Goal: Task Accomplishment & Management: Use online tool/utility

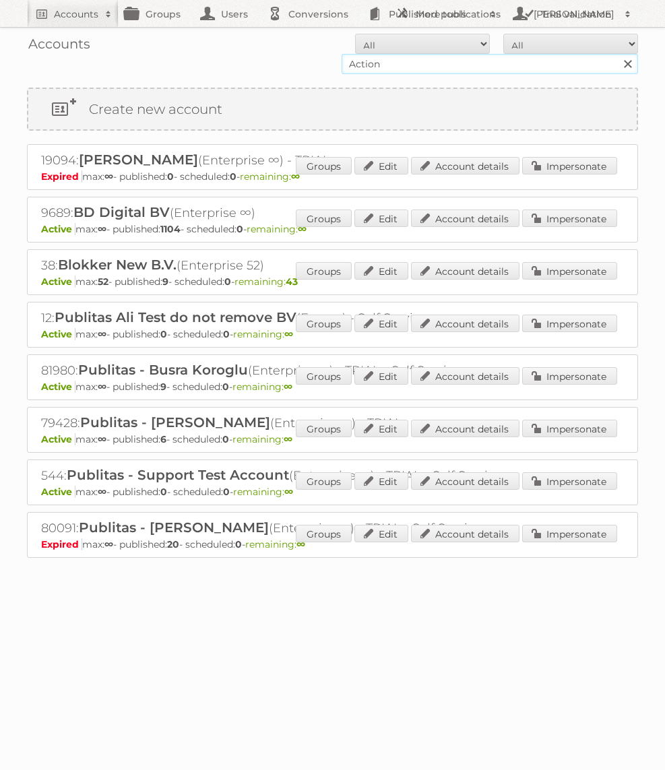
type input "Action PIA"
click at [617, 54] on input "Search" at bounding box center [627, 64] width 20 height 20
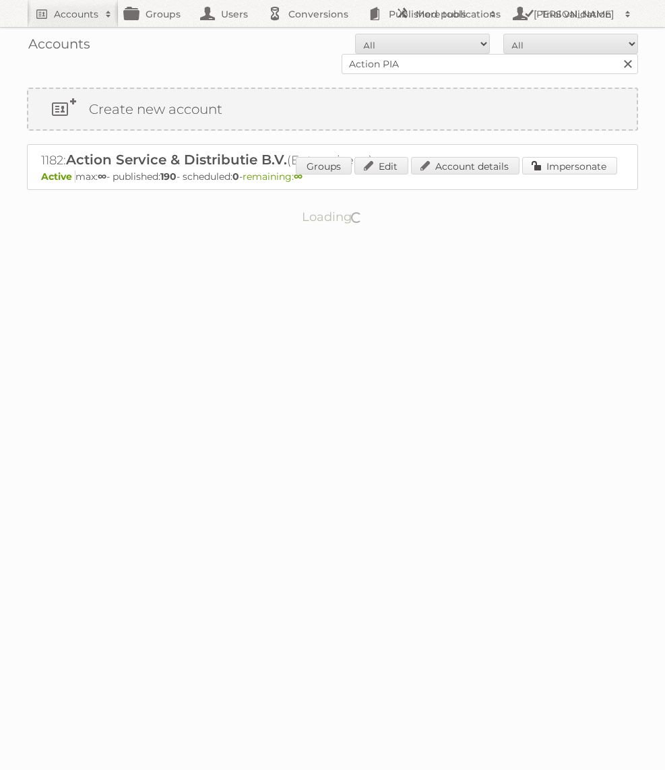
click at [560, 158] on link "Impersonate" at bounding box center [569, 166] width 95 height 18
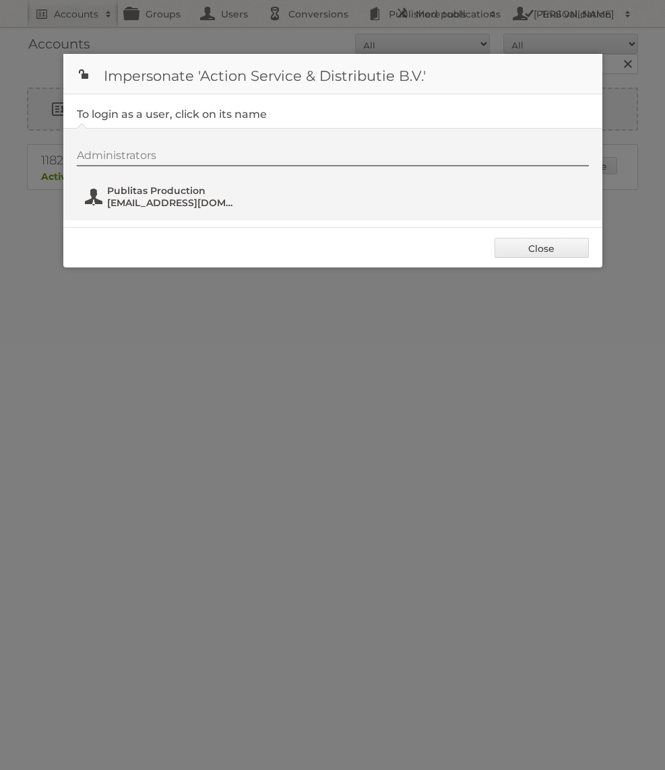
click at [212, 204] on span "[EMAIL_ADDRESS][DOMAIN_NAME]" at bounding box center [172, 203] width 131 height 12
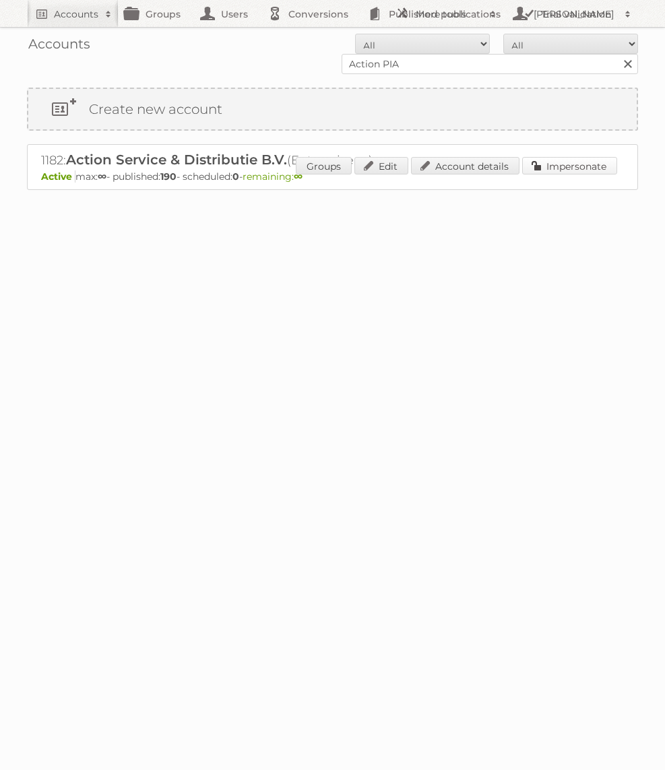
click at [556, 168] on link "Impersonate" at bounding box center [569, 166] width 95 height 18
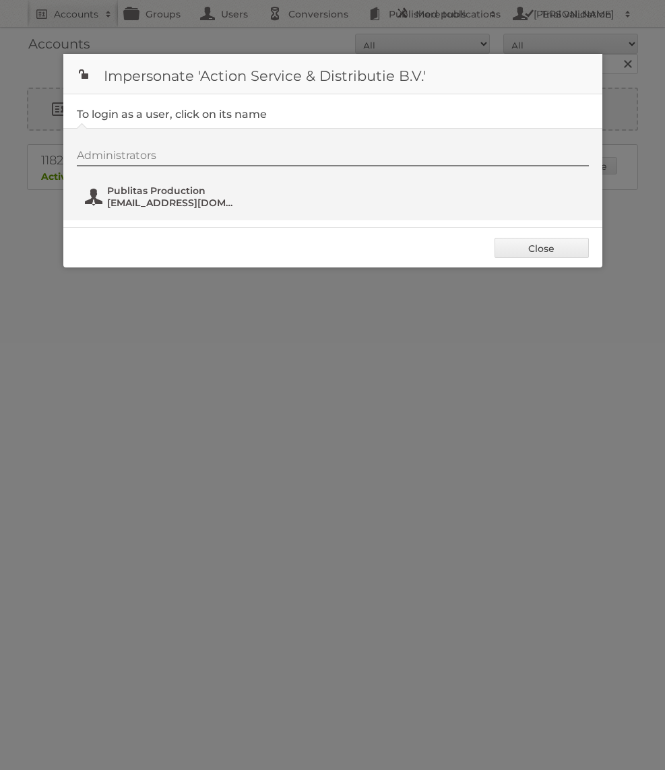
click at [194, 198] on span "[EMAIL_ADDRESS][DOMAIN_NAME]" at bounding box center [172, 203] width 131 height 12
